Goal: Use online tool/utility

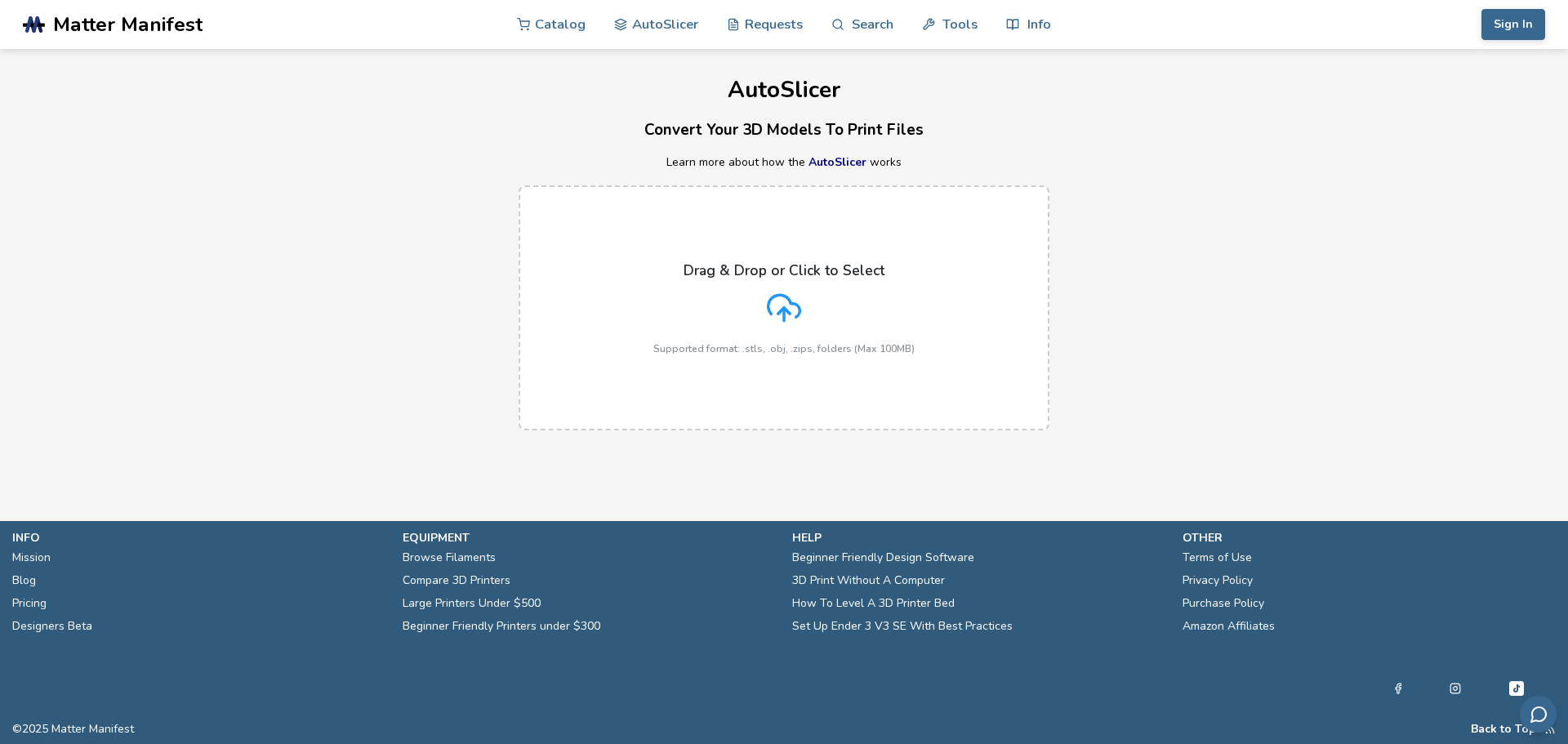
click at [797, 292] on icon at bounding box center [784, 308] width 34 height 34
click at [0, 0] on input "Drag & Drop or Click to Select Supported format: .stls, .obj, .zips, folders (M…" at bounding box center [0, 0] width 0 height 0
click at [811, 302] on div "Drag & Drop or Click to Select Supported format: .stls, .obj, .zips, folders (M…" at bounding box center [783, 308] width 261 height 93
click at [0, 0] on input "Drag & Drop or Click to Select Supported format: .stls, .obj, .zips, folders (M…" at bounding box center [0, 0] width 0 height 0
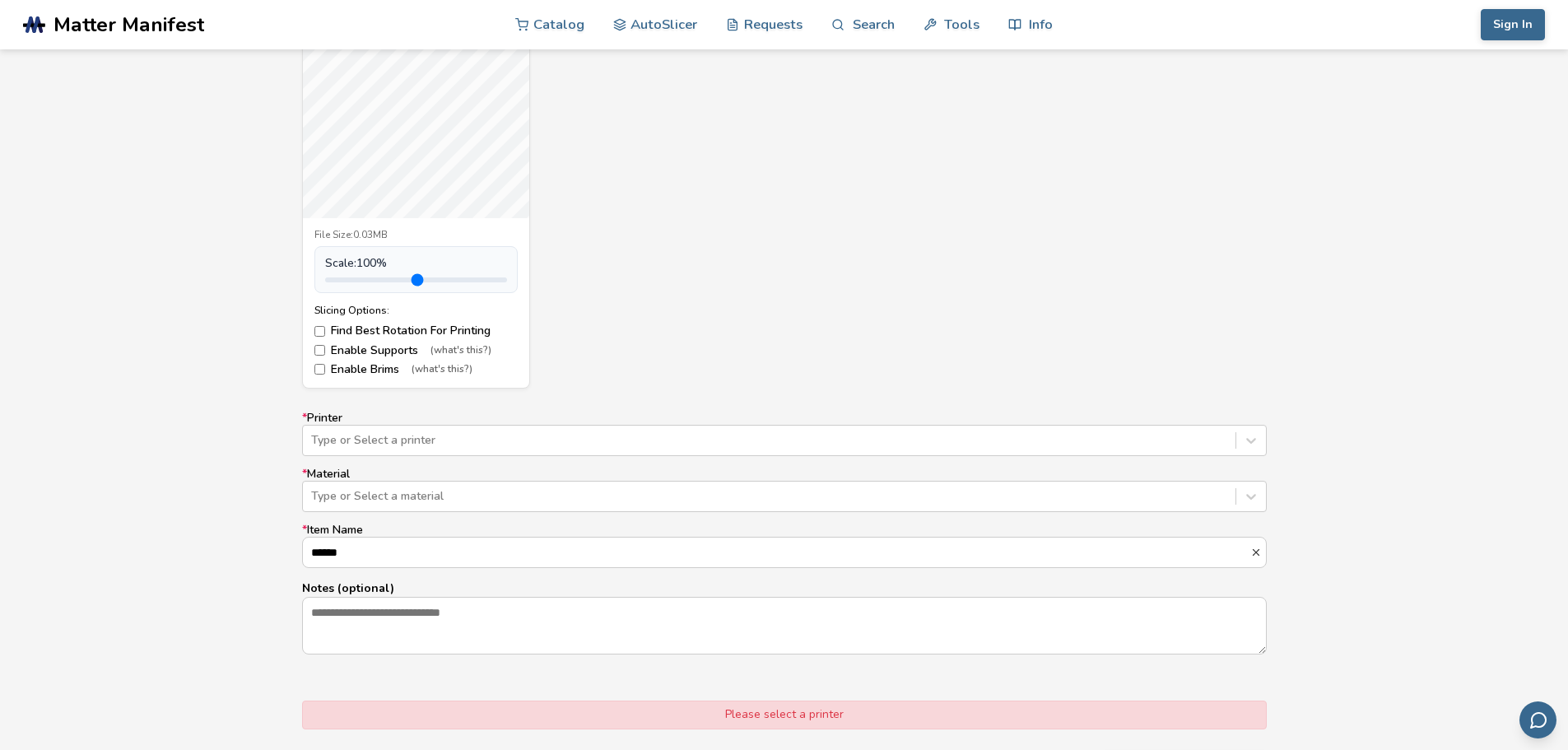
scroll to position [741, 0]
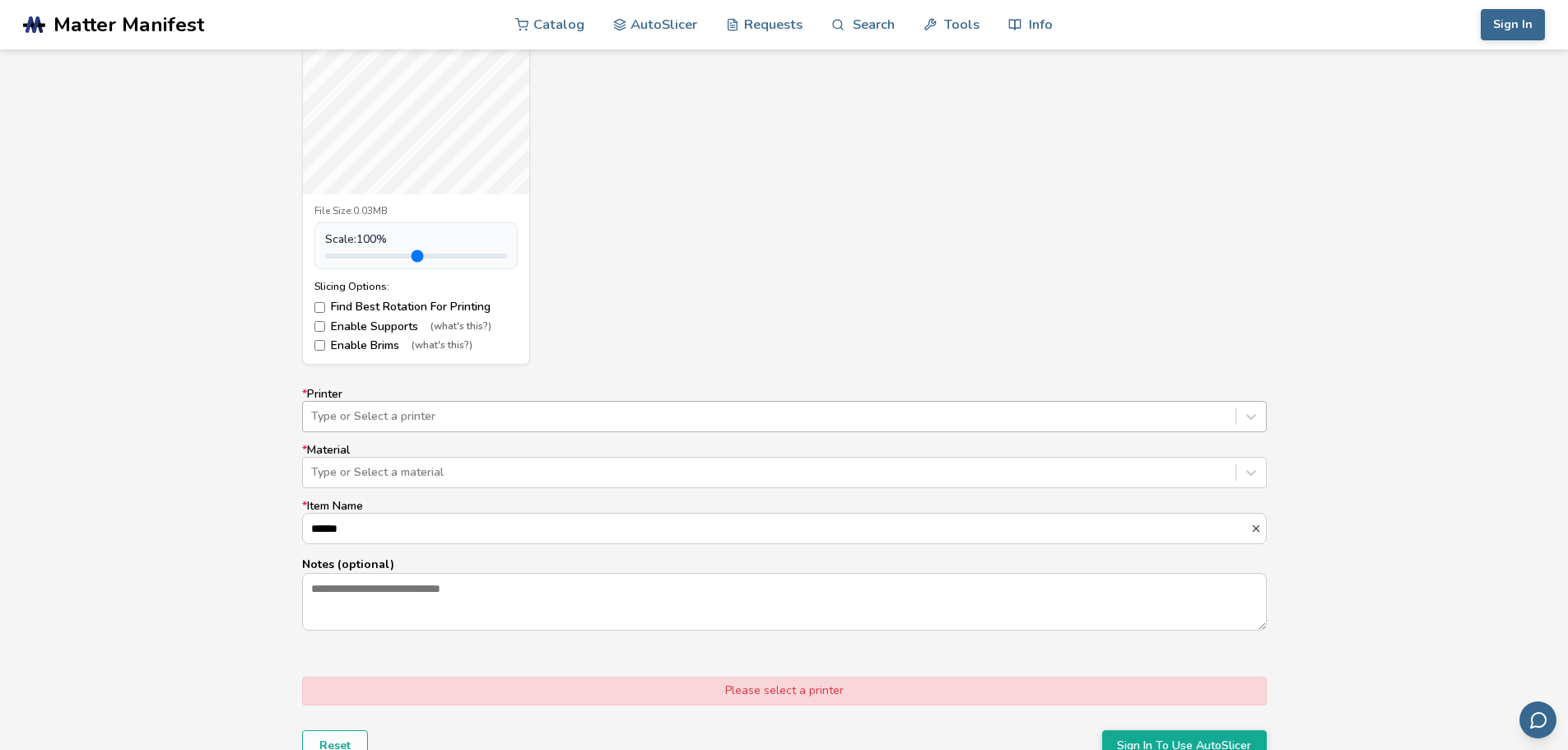
click at [355, 408] on div at bounding box center [769, 416] width 916 height 16
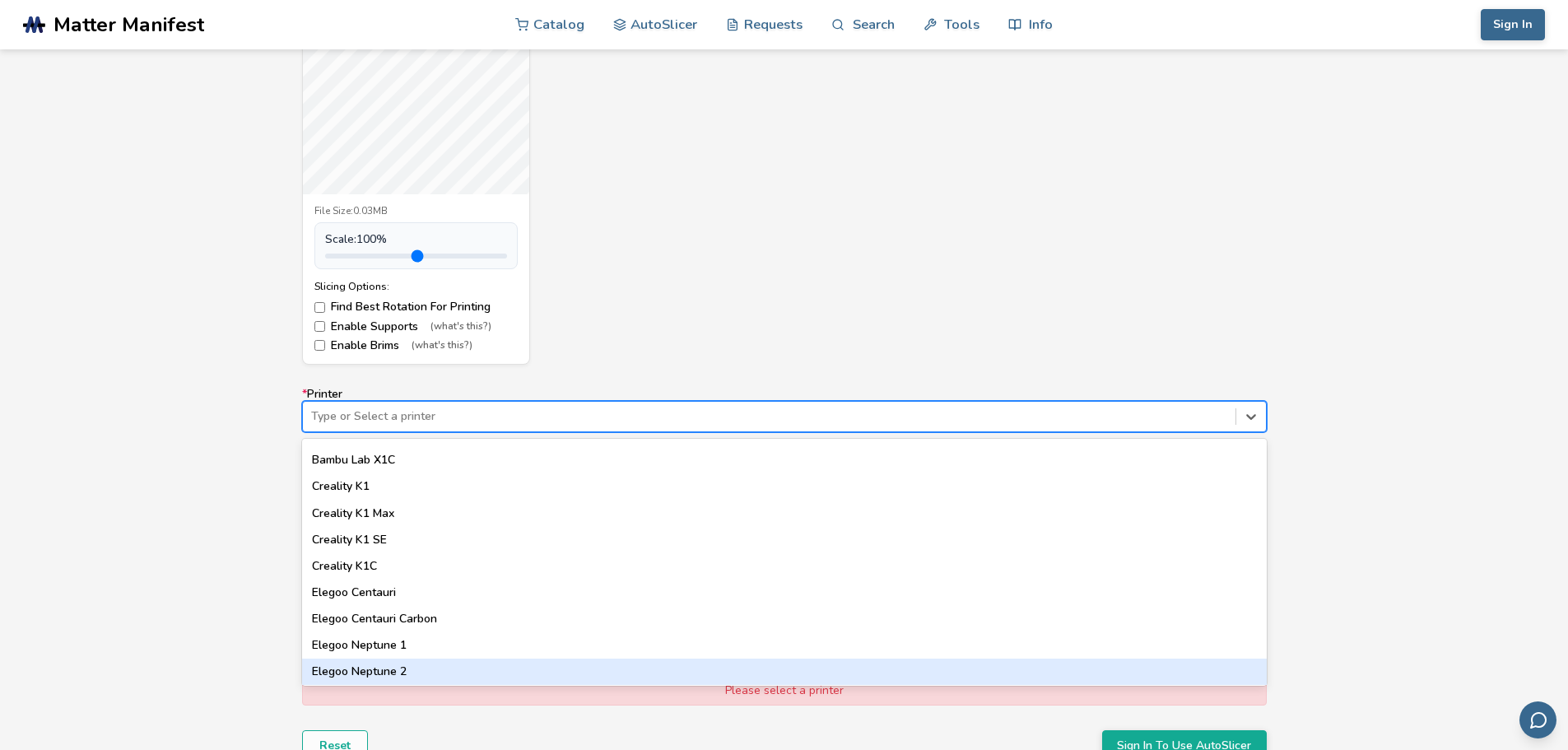
scroll to position [411, 0]
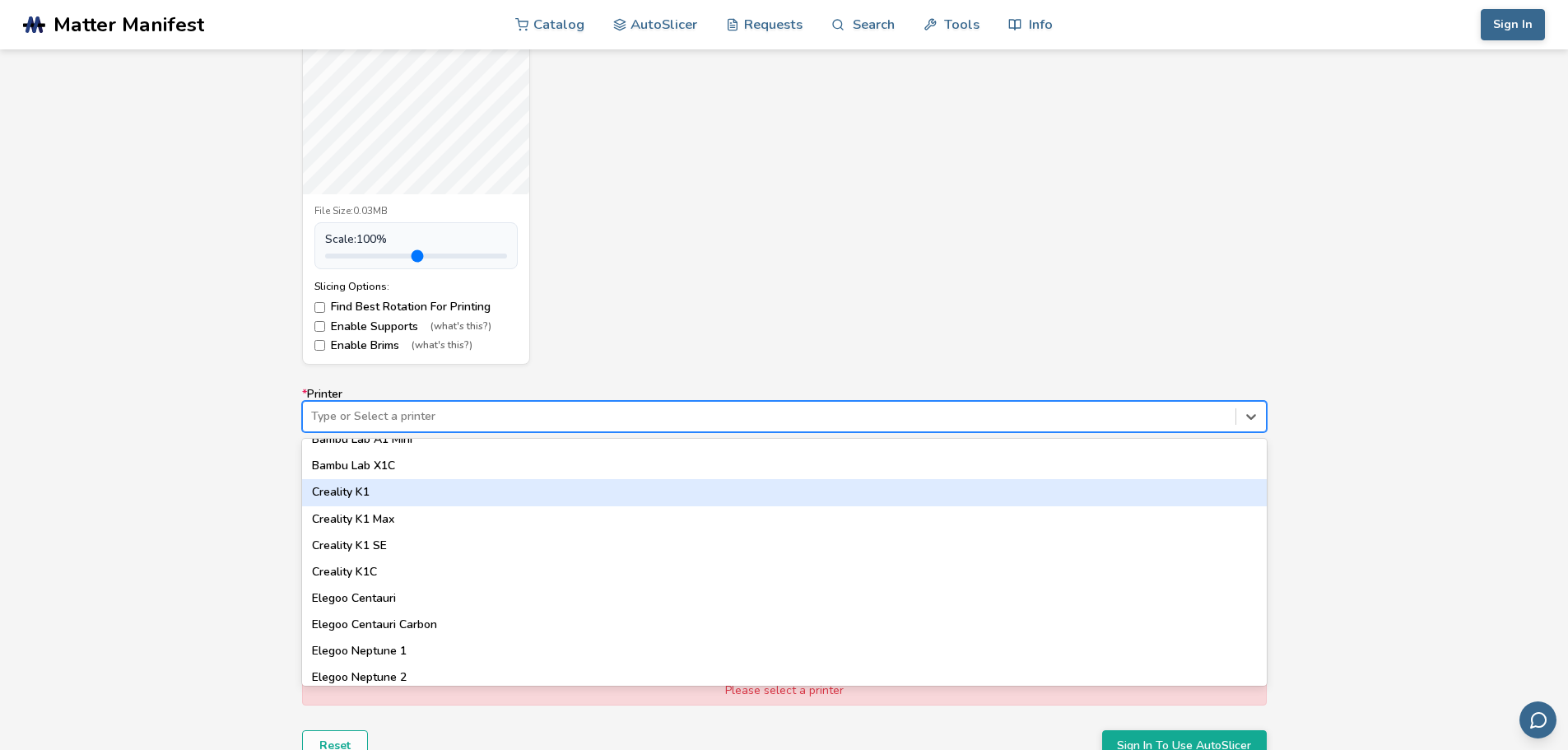
click at [380, 499] on div "Creality K1" at bounding box center [784, 492] width 965 height 27
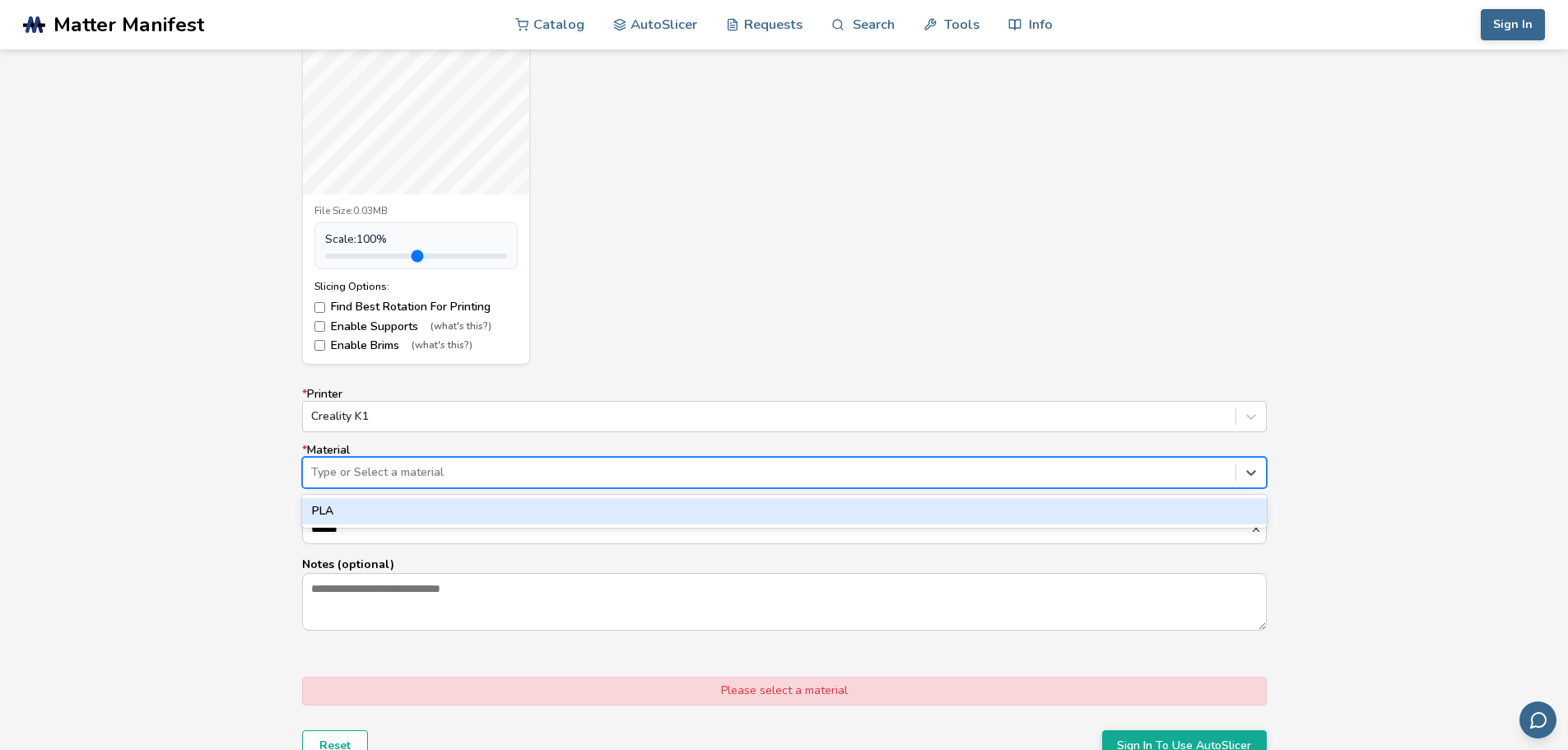
click at [385, 476] on div at bounding box center [769, 472] width 916 height 16
click at [372, 507] on div "PLA" at bounding box center [784, 511] width 965 height 27
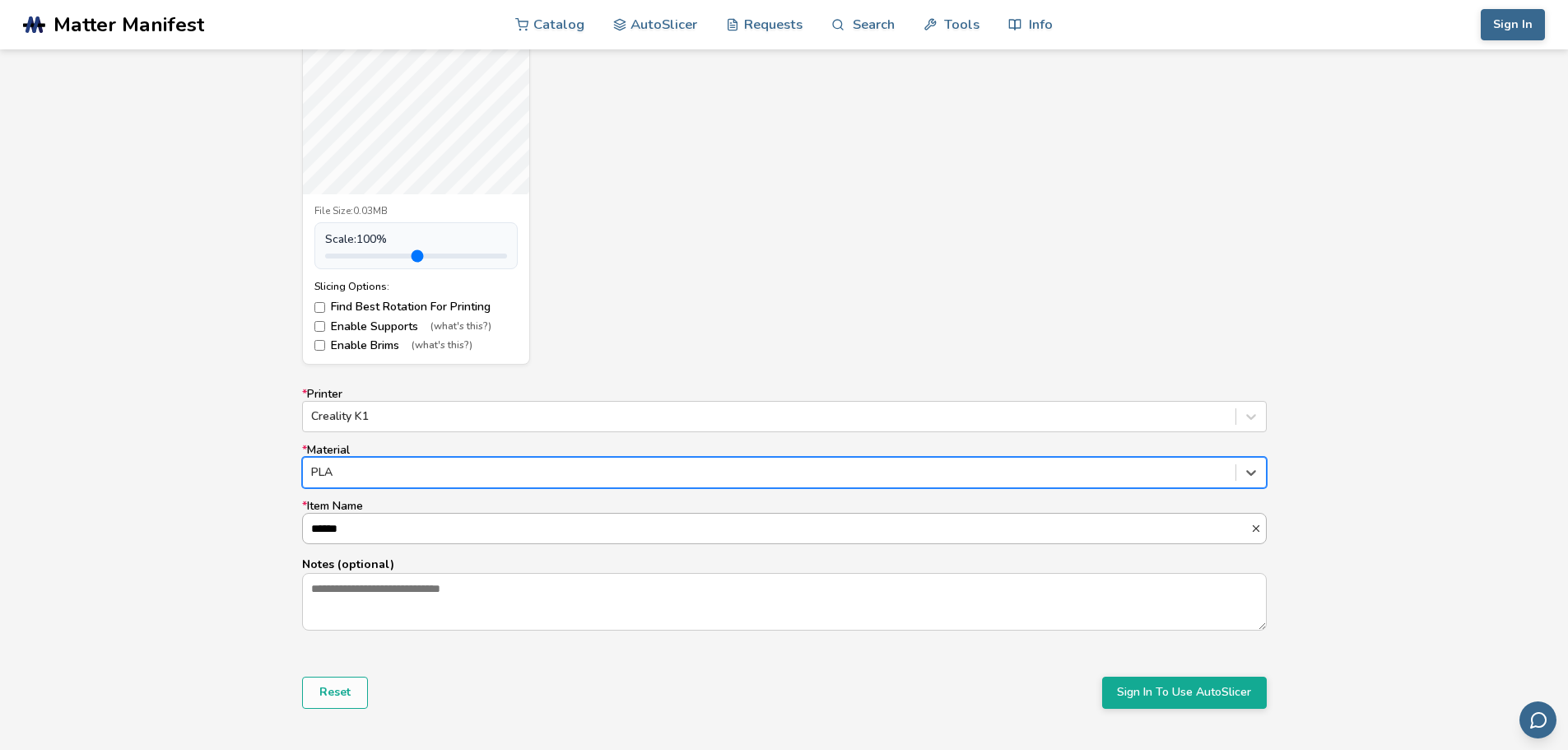
click at [396, 530] on input "******" at bounding box center [775, 528] width 947 height 30
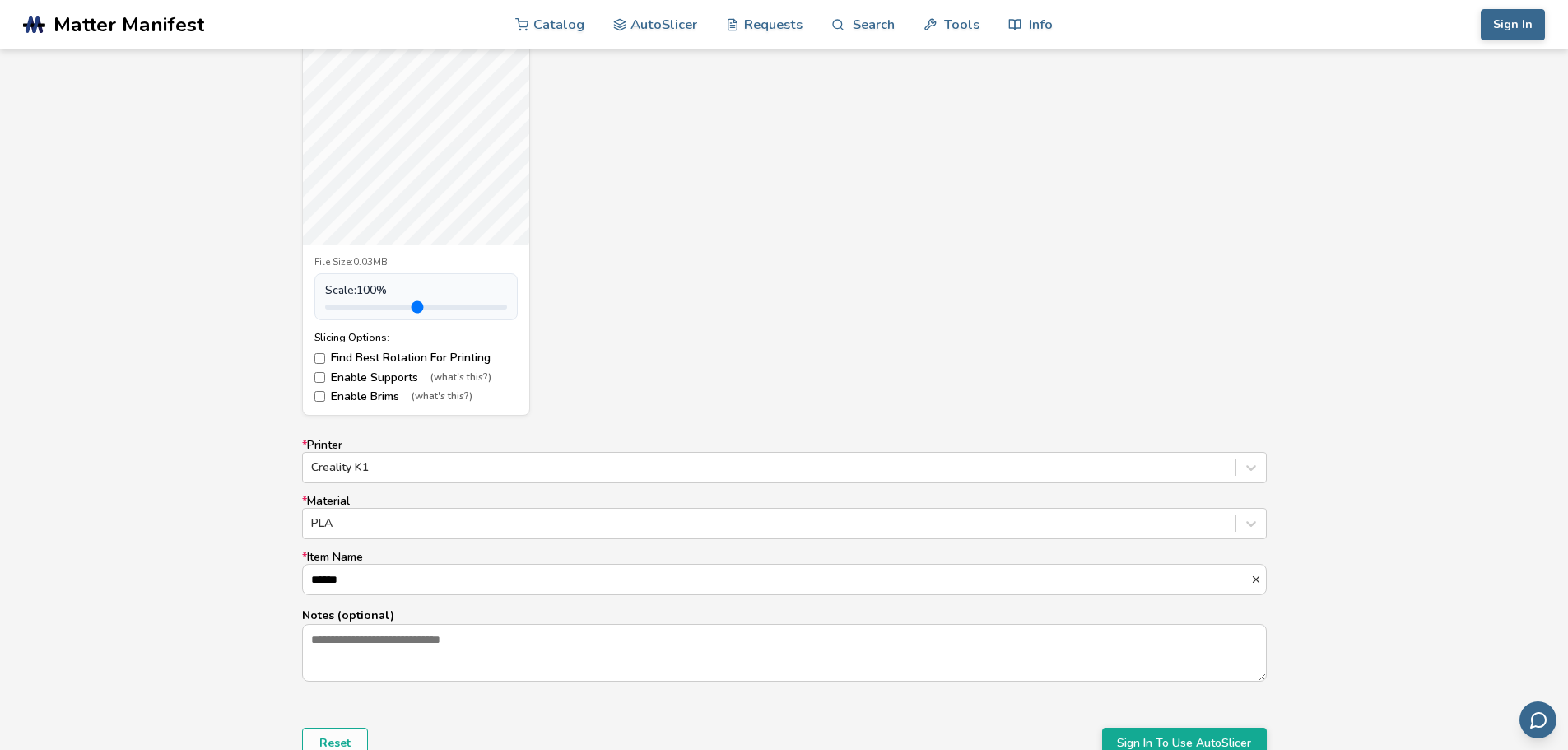
scroll to position [658, 0]
